Goal: Find specific page/section: Find specific page/section

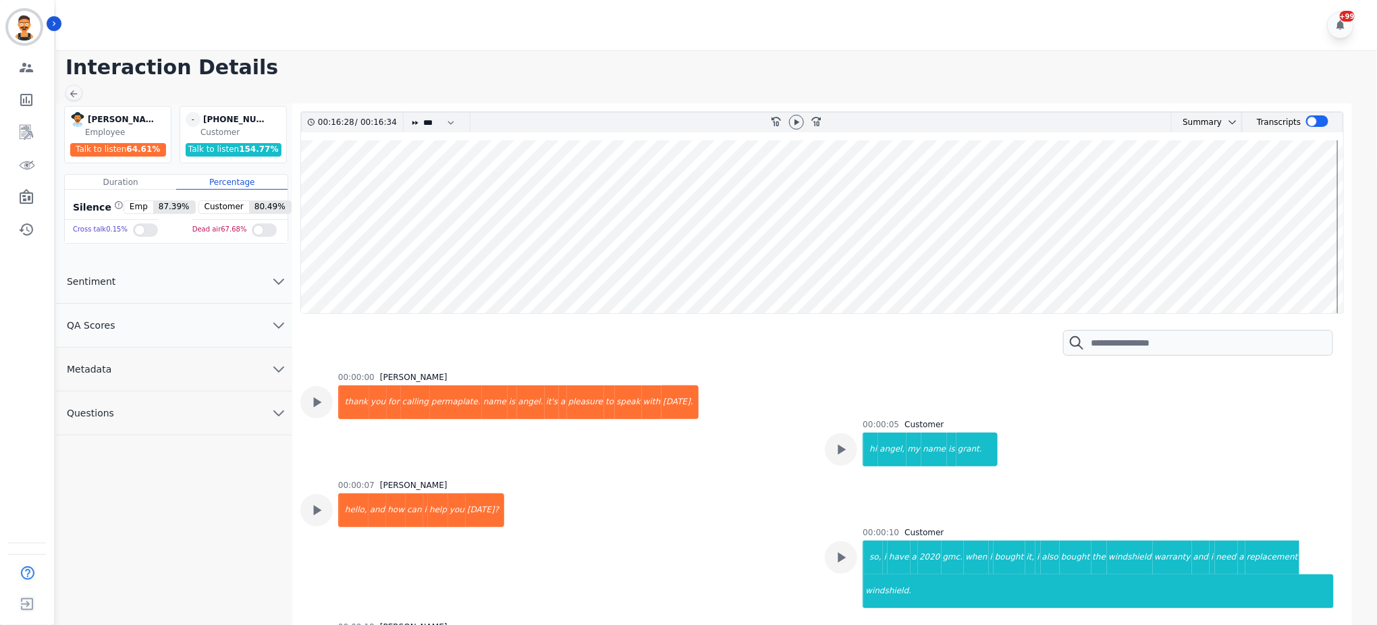
scroll to position [11297, 0]
